Goal: Task Accomplishment & Management: Complete application form

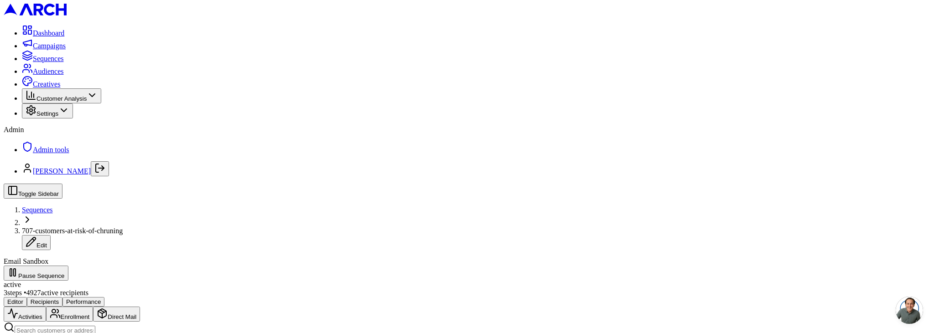
scroll to position [104, 0]
click at [46, 75] on span "Audiences" at bounding box center [48, 72] width 31 height 8
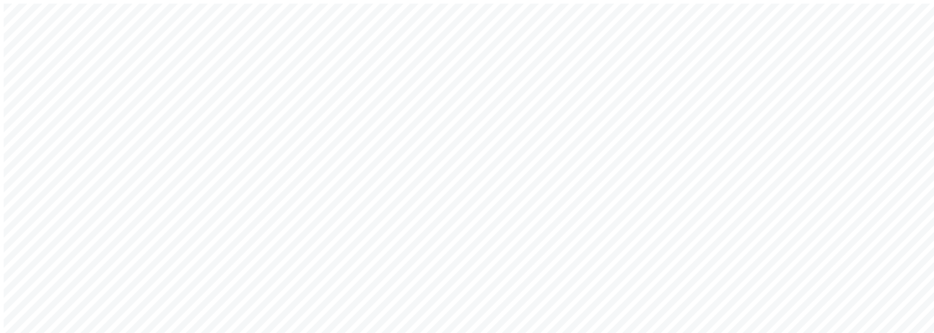
type input "[EMAIL_ADDRESS][DOMAIN_NAME]"
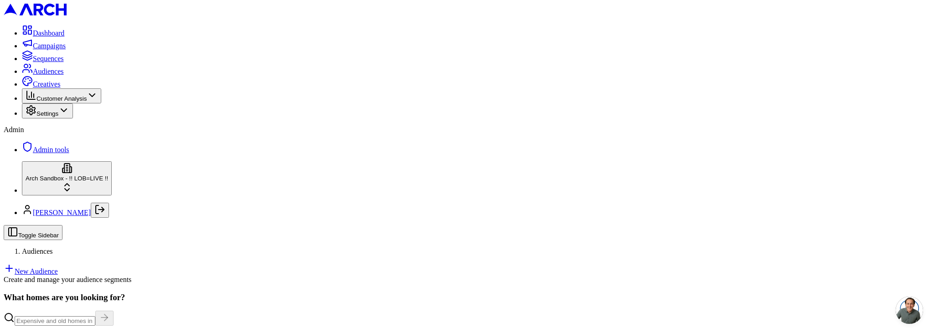
scroll to position [152, 0]
click at [58, 268] on link "New Audience" at bounding box center [31, 272] width 54 height 8
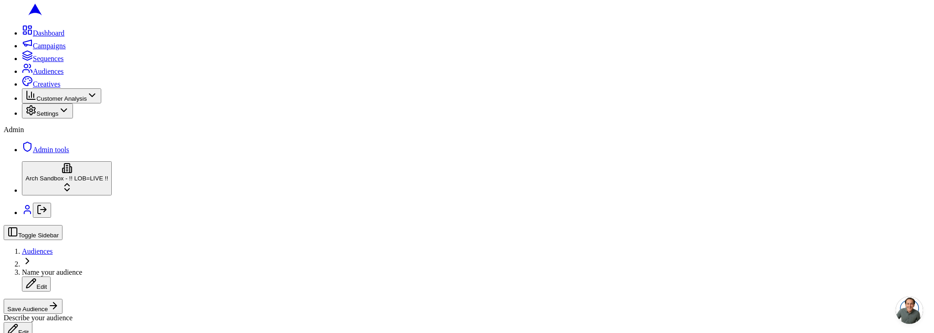
scroll to position [46, 0]
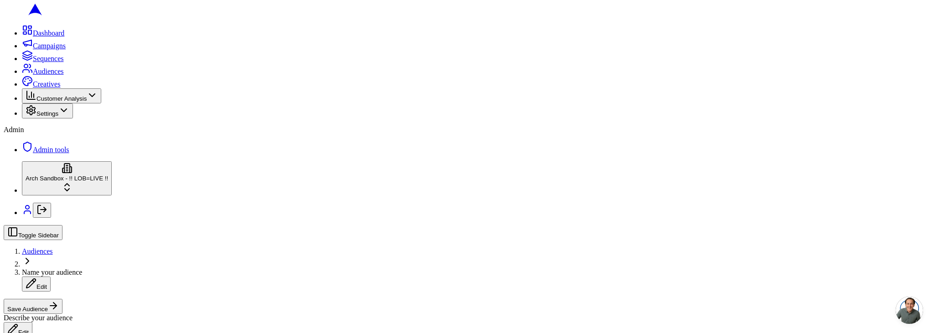
scroll to position [332, 0]
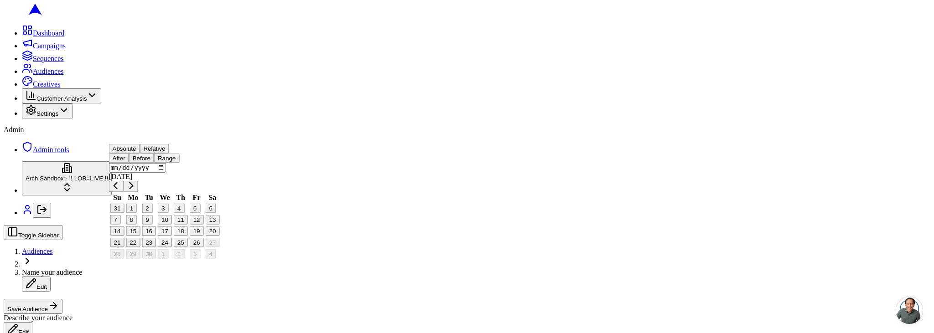
click at [169, 154] on button "Relative" at bounding box center [154, 149] width 29 height 10
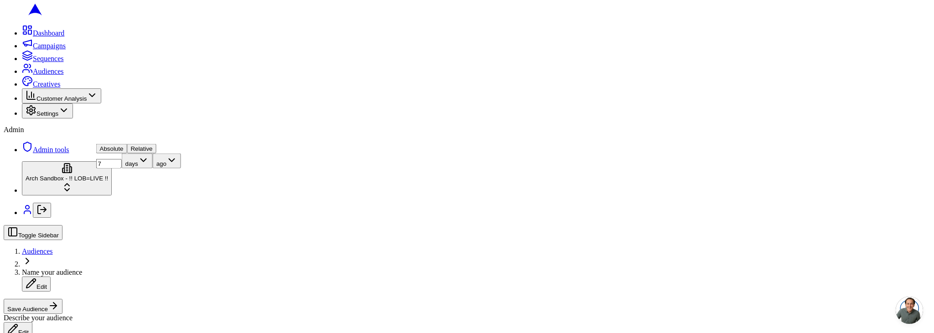
click at [114, 169] on input "7" at bounding box center [109, 164] width 26 height 10
type input "1"
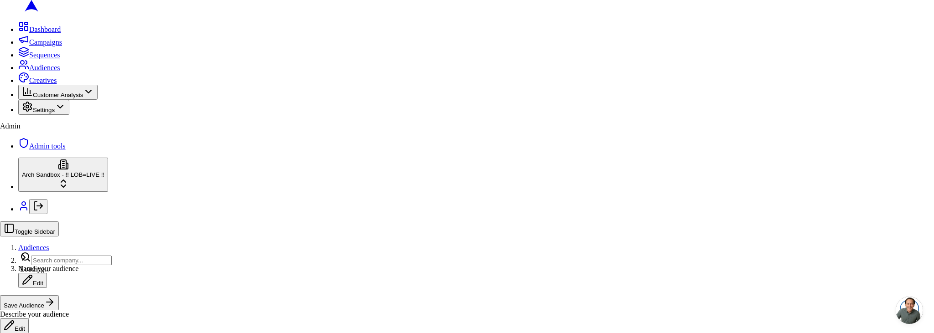
click at [59, 257] on input "text" at bounding box center [71, 261] width 81 height 10
type input "super"
